Goal: Check status: Check status

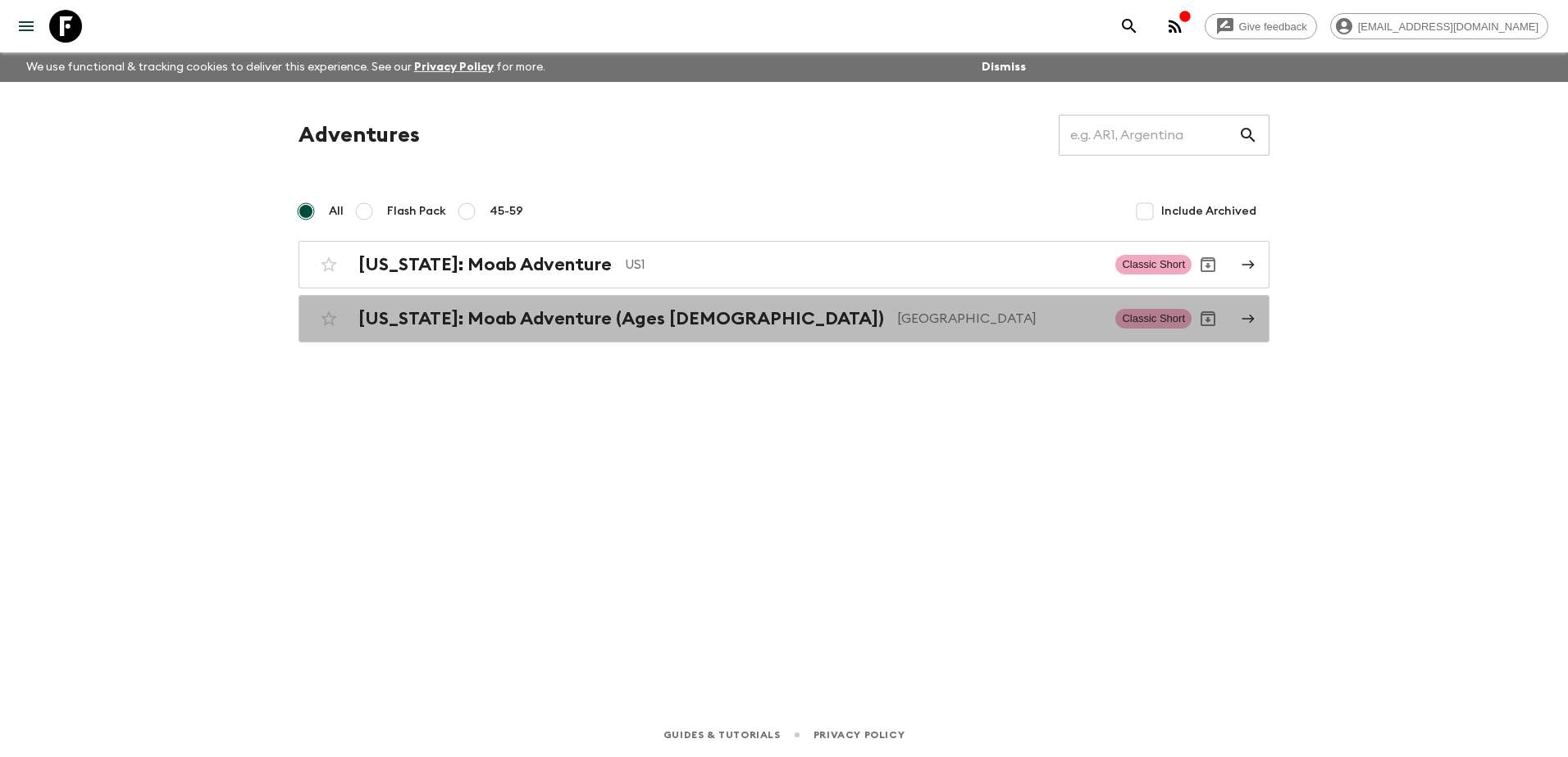
click at [514, 320] on h2 "[US_STATE]: Moab Adventure (Ages [DEMOGRAPHIC_DATA])" at bounding box center [621, 318] width 526 height 21
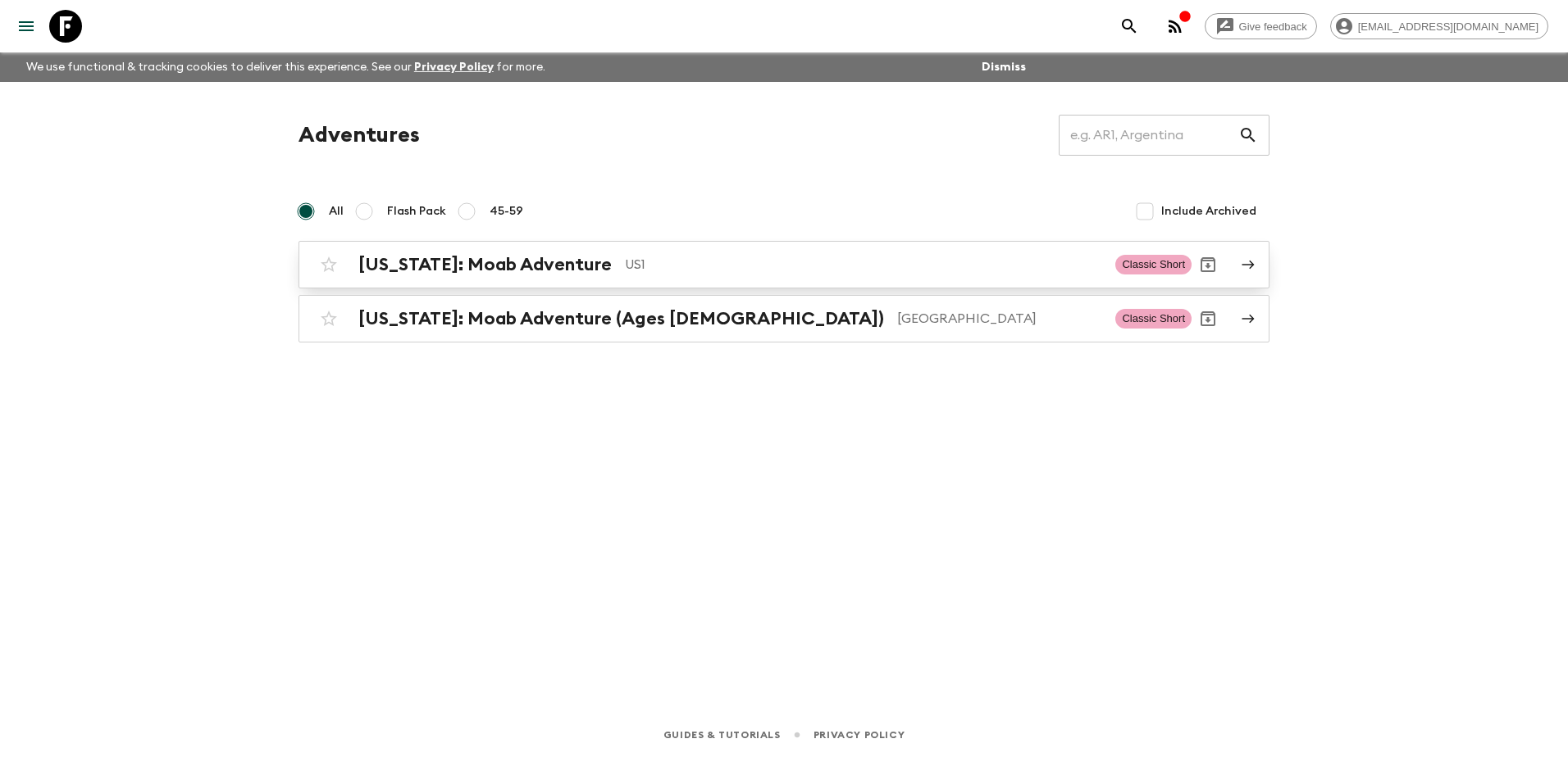
click at [498, 257] on h2 "[US_STATE]: Moab Adventure" at bounding box center [485, 264] width 253 height 21
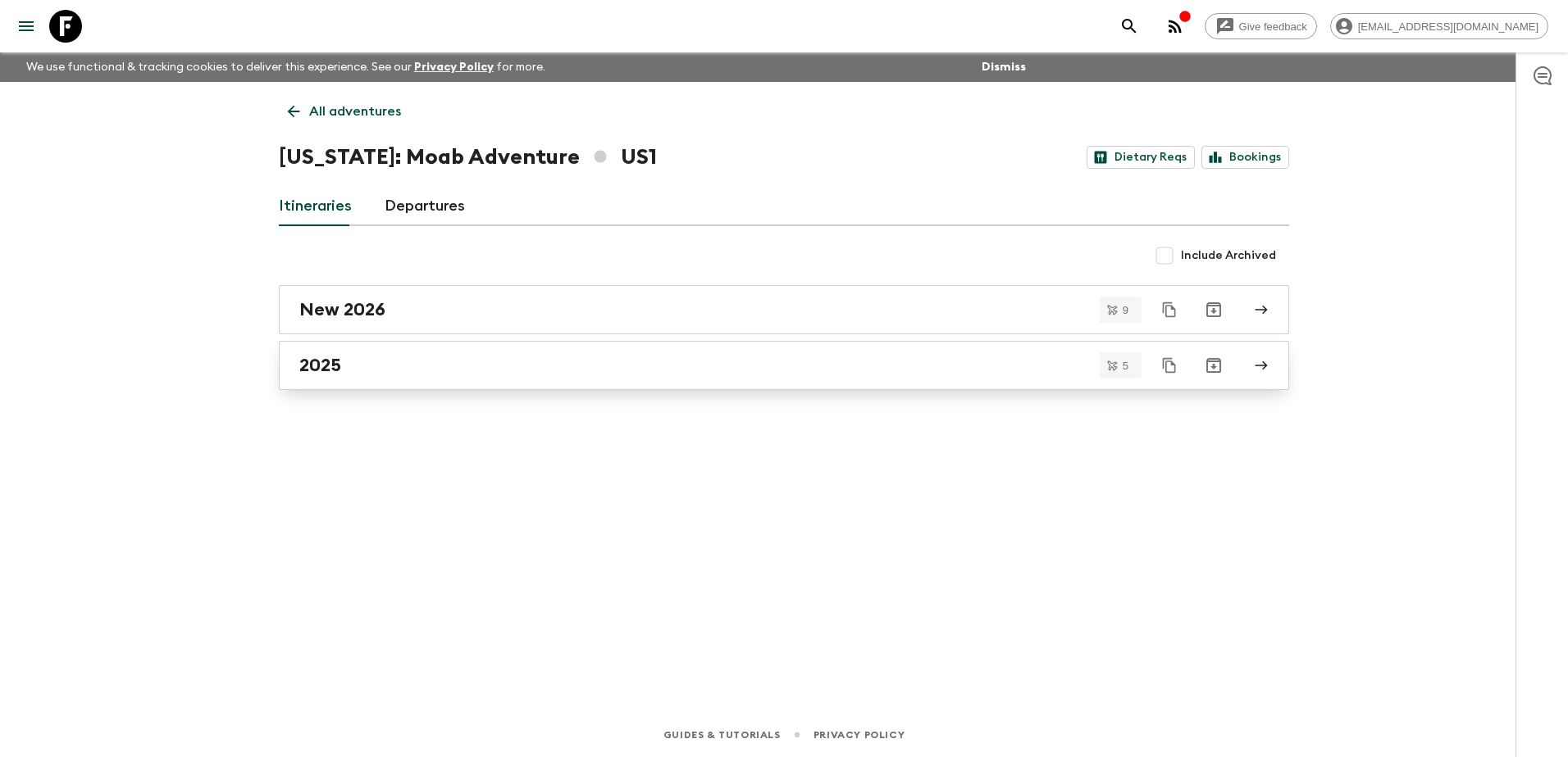
click at [489, 366] on div "2025" at bounding box center [768, 365] width 938 height 21
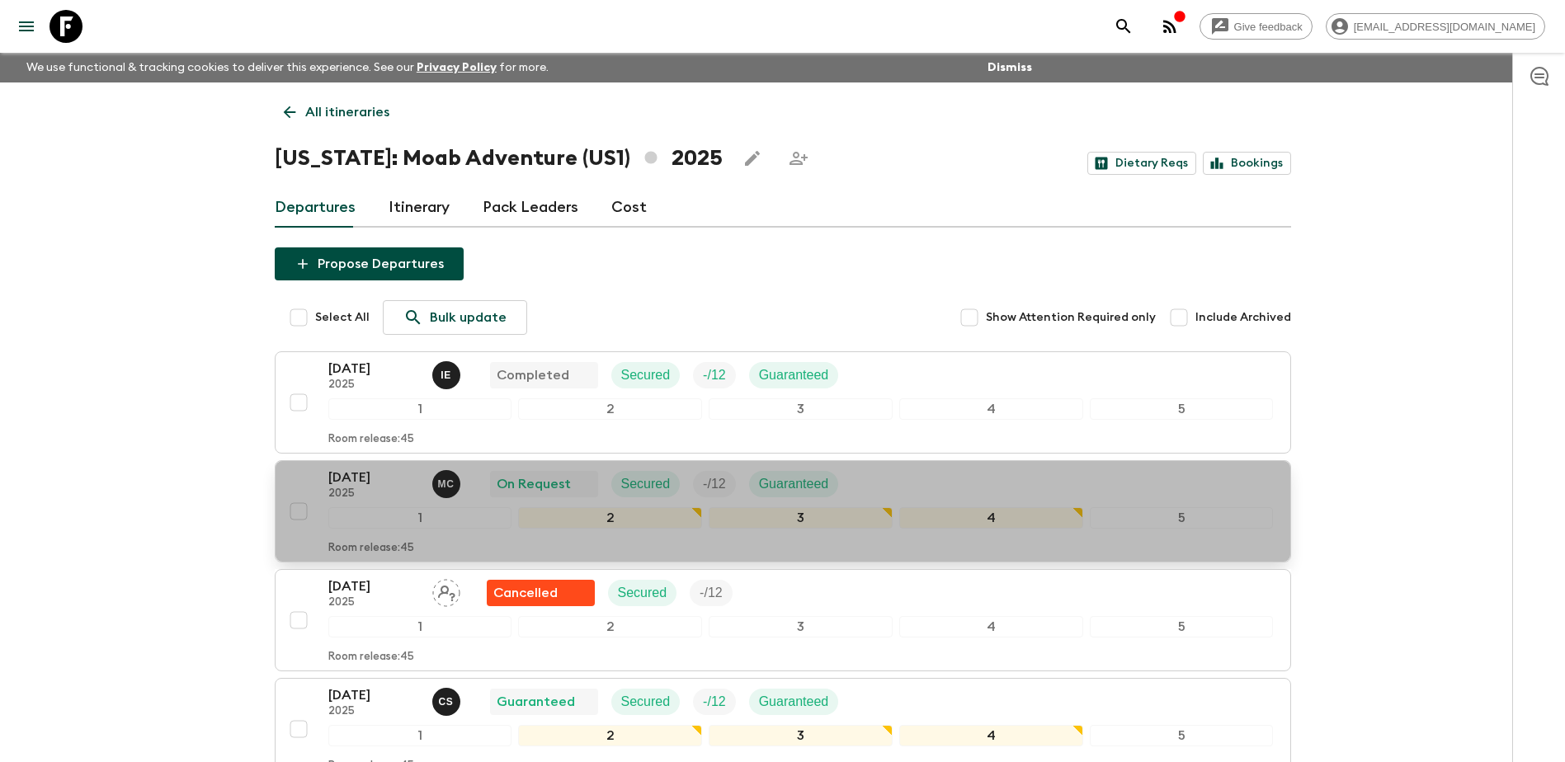
click at [361, 489] on p "2025" at bounding box center [373, 494] width 91 height 13
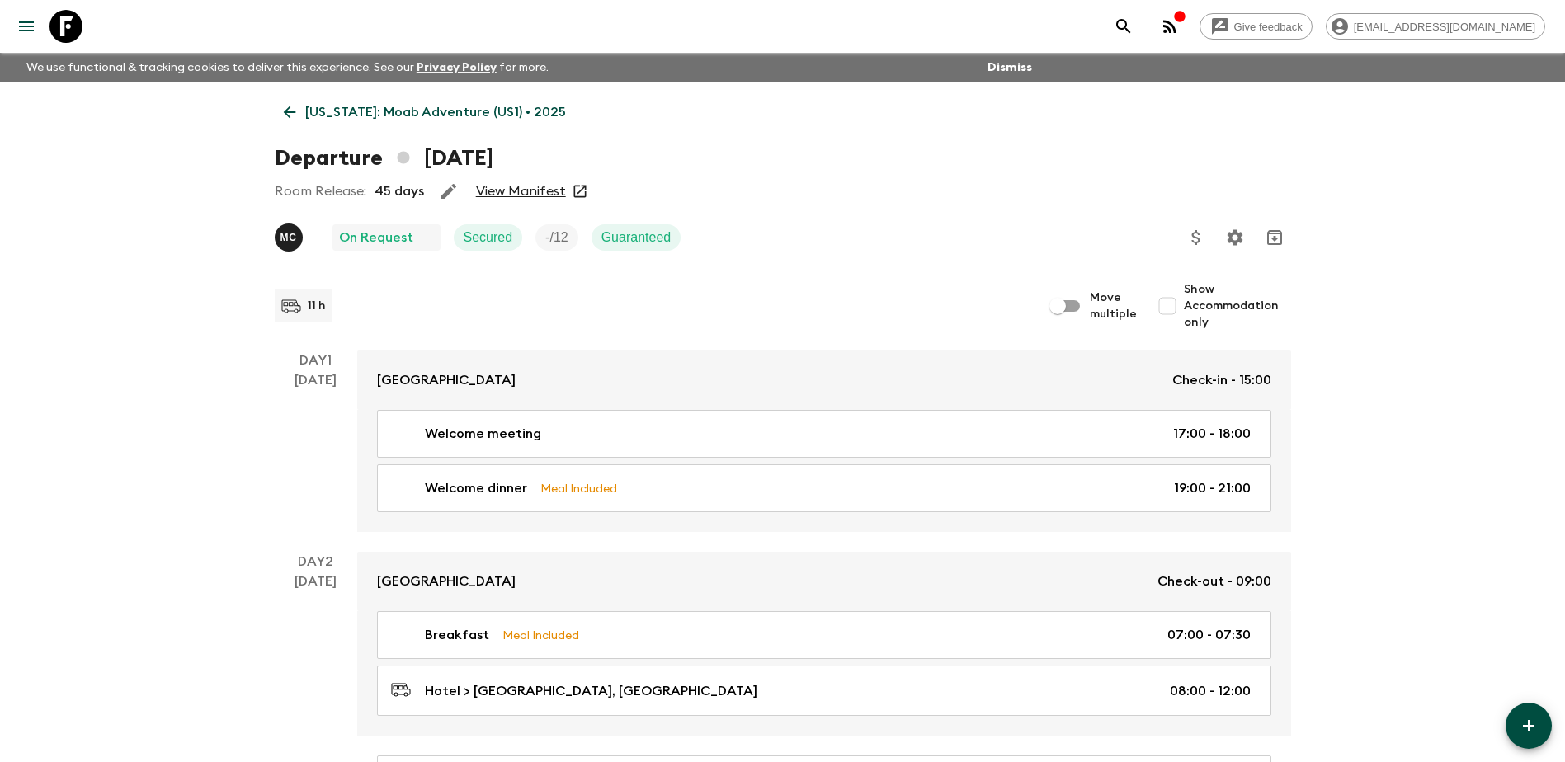
click at [512, 189] on link "View Manifest" at bounding box center [521, 191] width 90 height 17
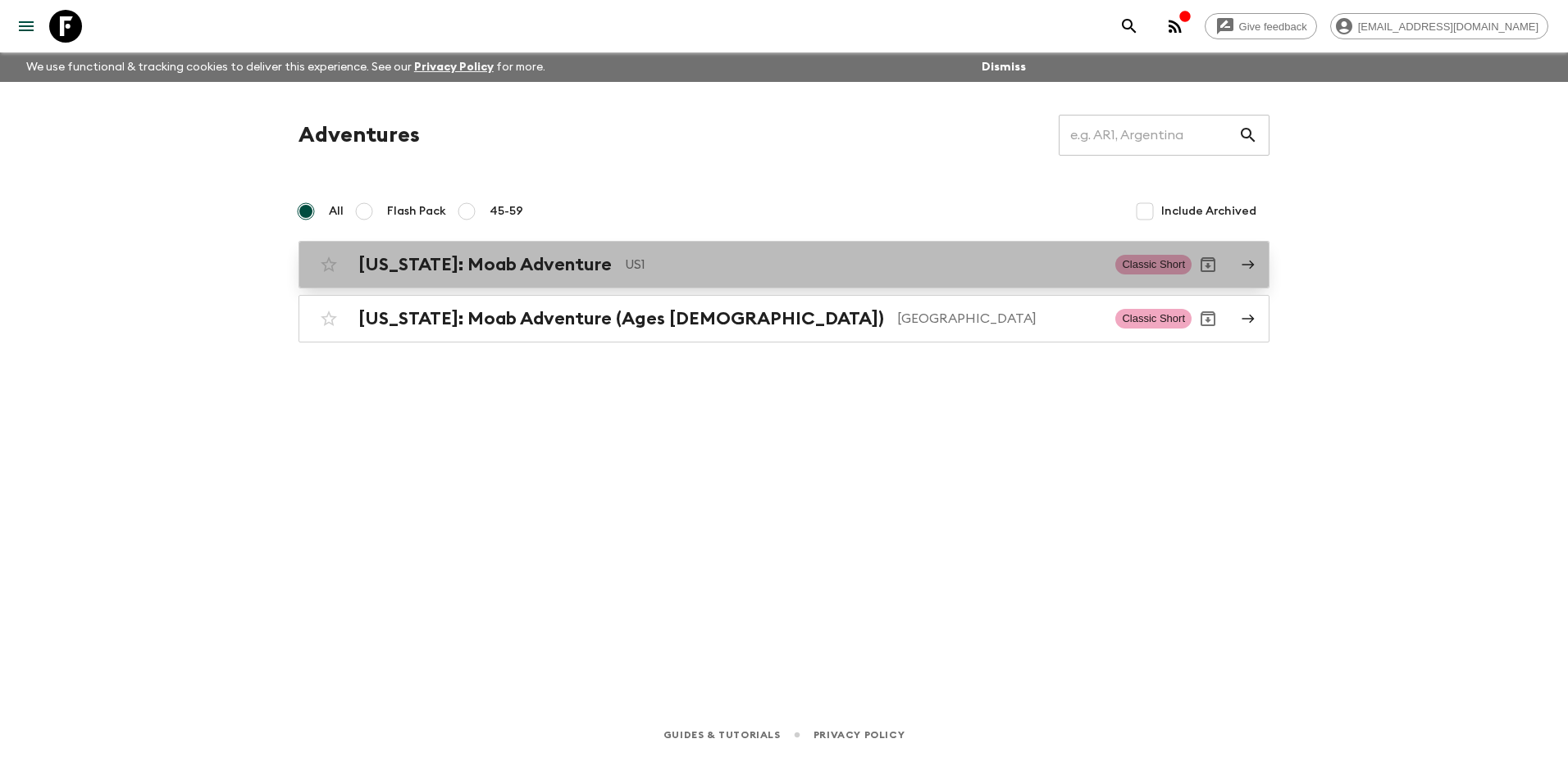
drag, startPoint x: 0, startPoint y: 0, endPoint x: 503, endPoint y: 271, distance: 571.4
click at [503, 271] on h2 "[US_STATE]: Moab Adventure" at bounding box center [485, 264] width 253 height 21
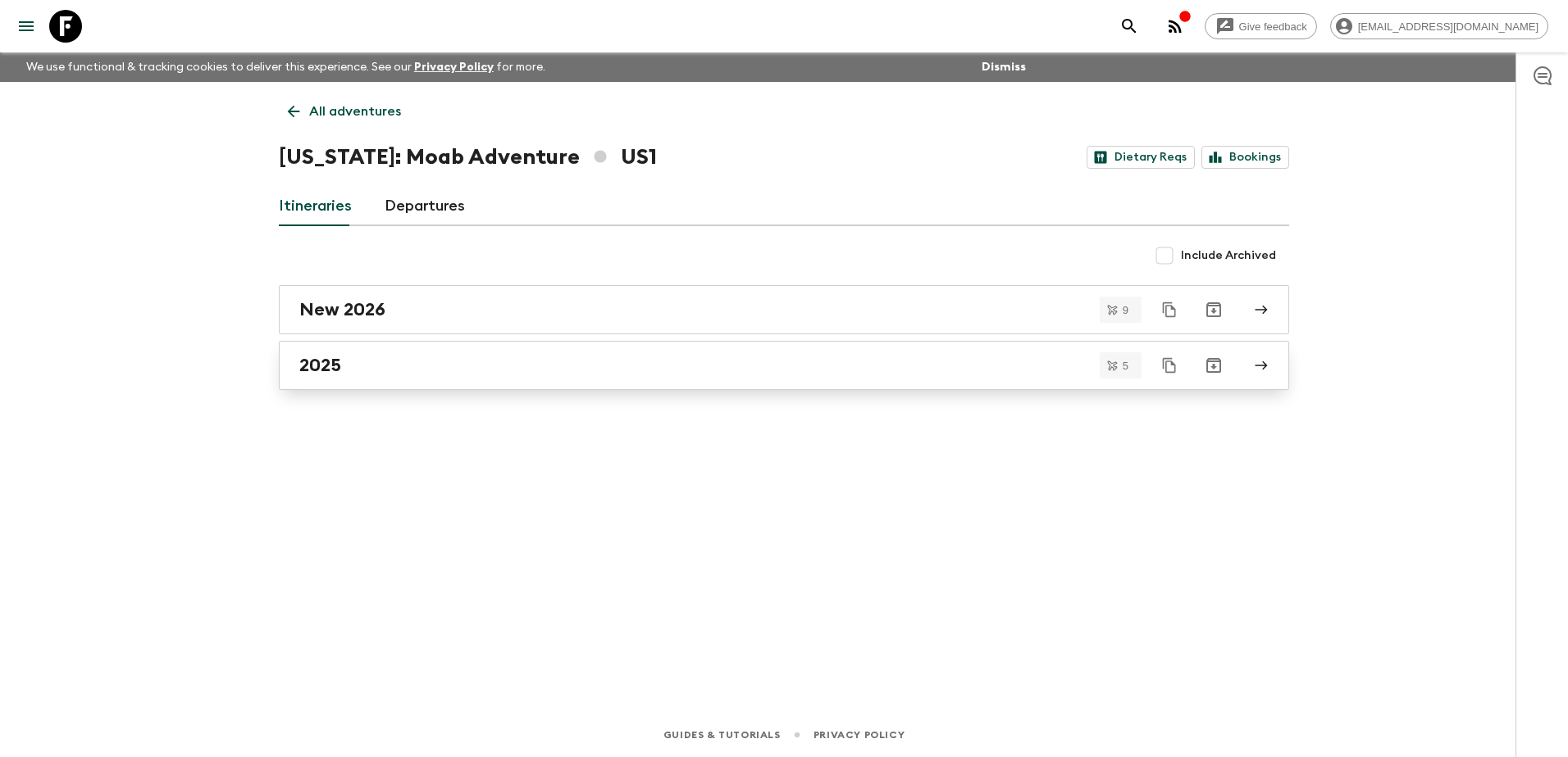
click at [490, 364] on div "2025" at bounding box center [768, 365] width 938 height 21
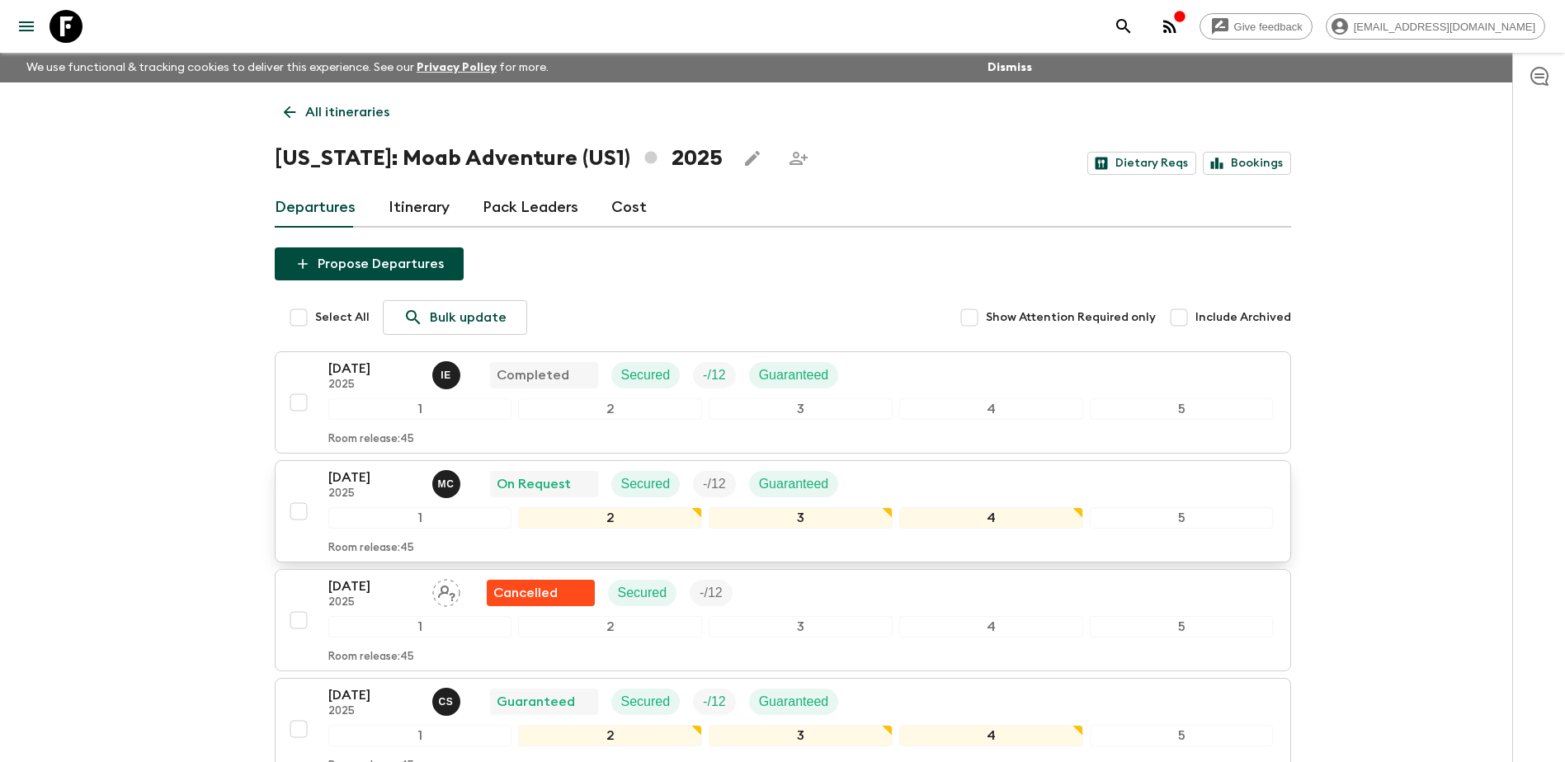
click at [364, 490] on p "2025" at bounding box center [373, 494] width 91 height 13
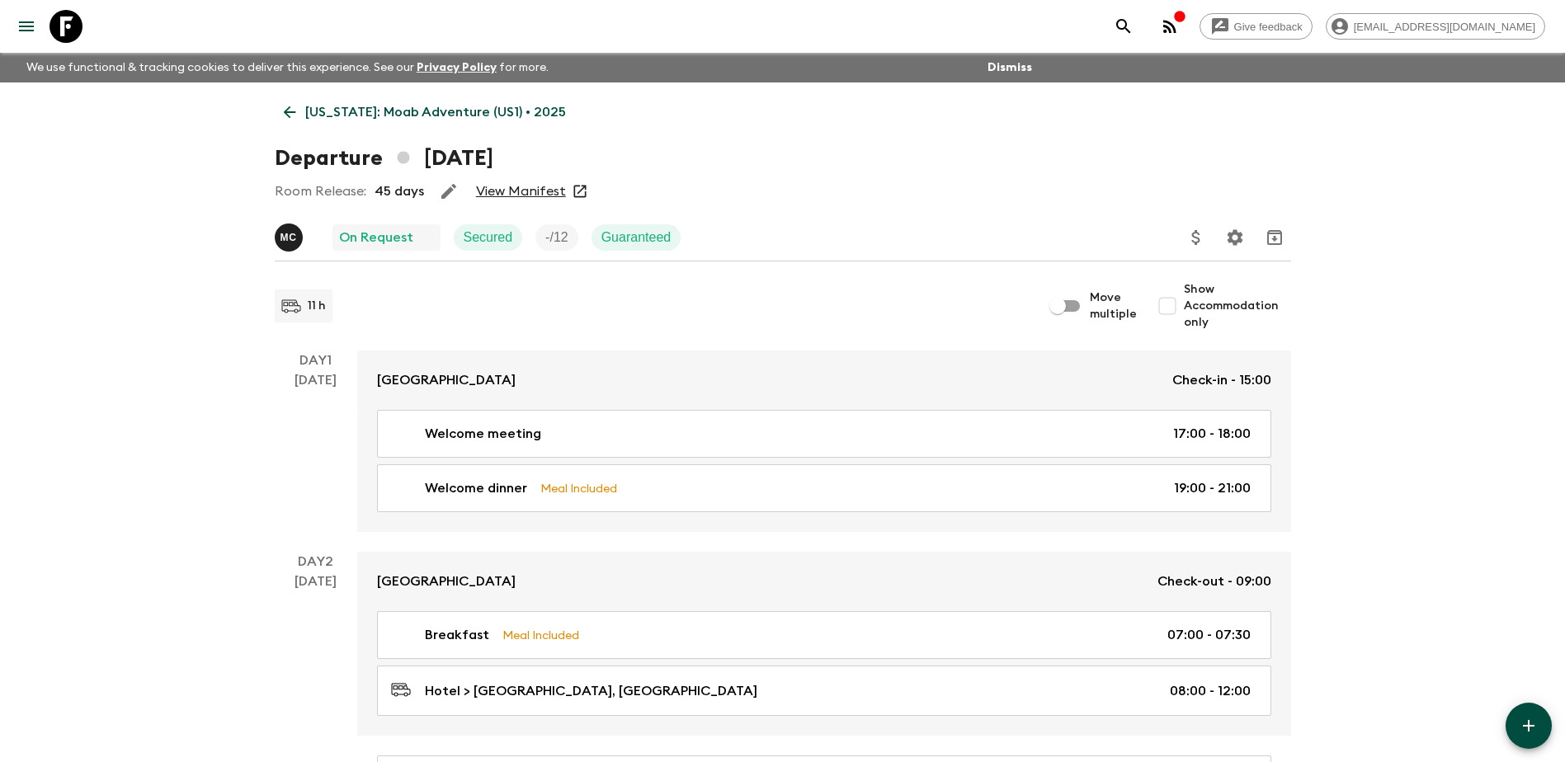
click at [517, 191] on link "View Manifest" at bounding box center [521, 191] width 90 height 17
click at [578, 190] on icon at bounding box center [579, 192] width 12 height 12
click at [506, 192] on link "View Manifest" at bounding box center [521, 191] width 90 height 17
